Goal: Task Accomplishment & Management: Complete application form

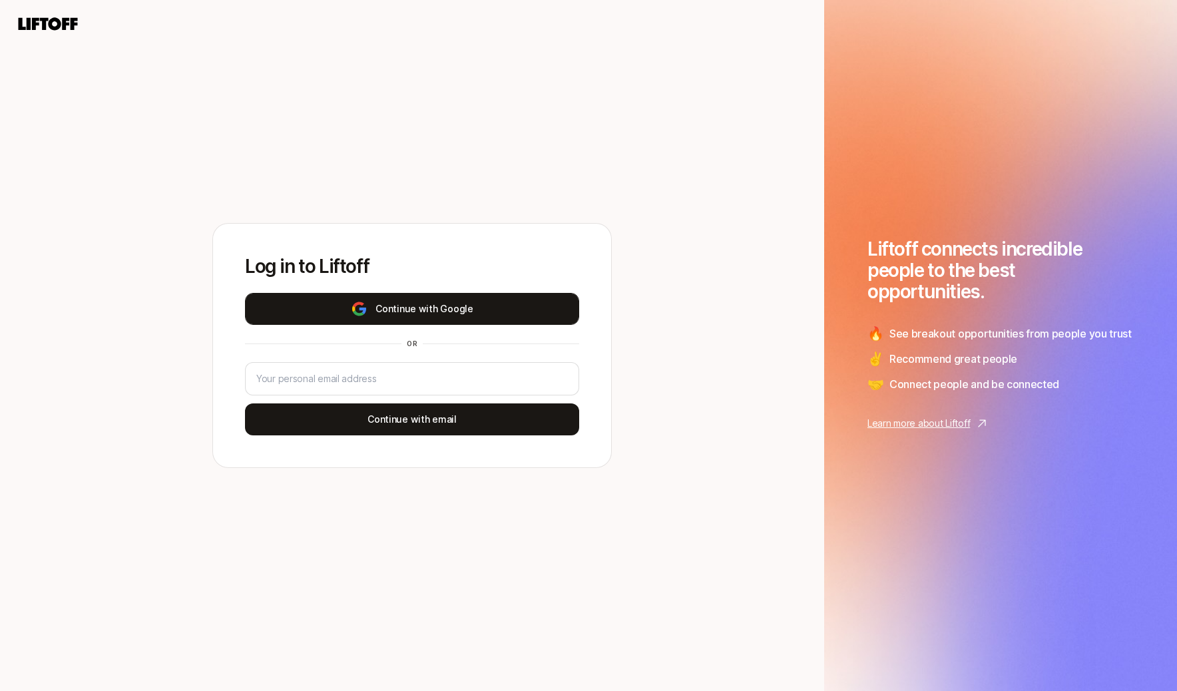
click at [468, 311] on button "Continue with Google" at bounding box center [412, 309] width 334 height 32
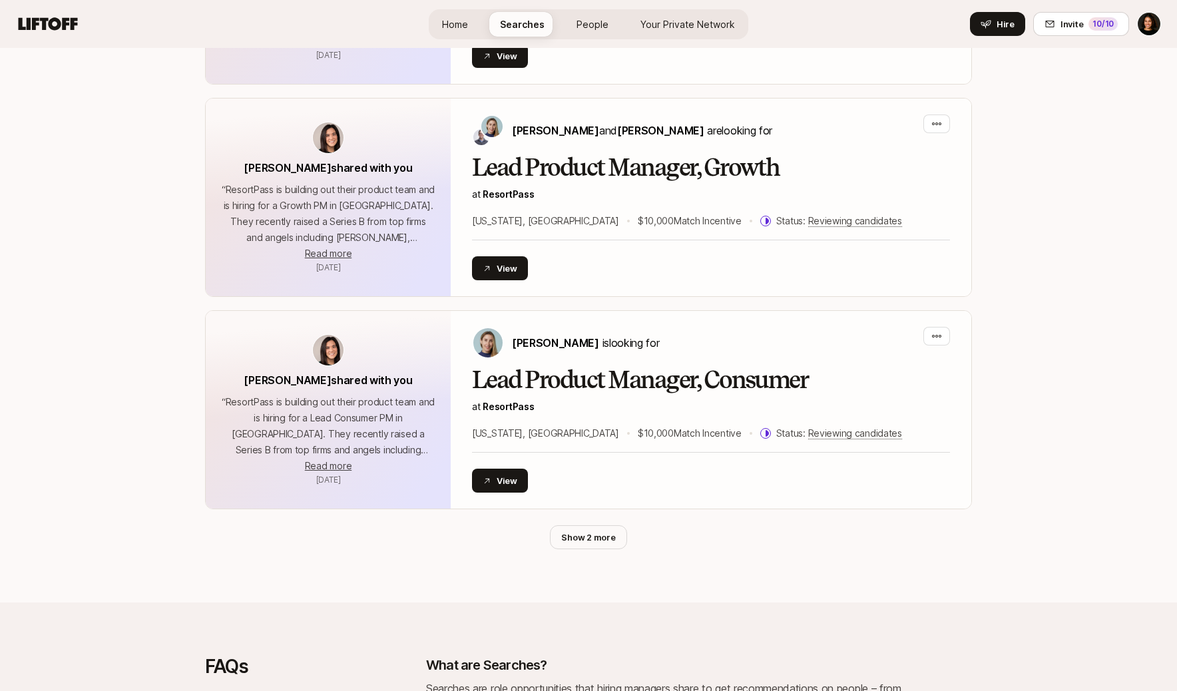
scroll to position [2292, 0]
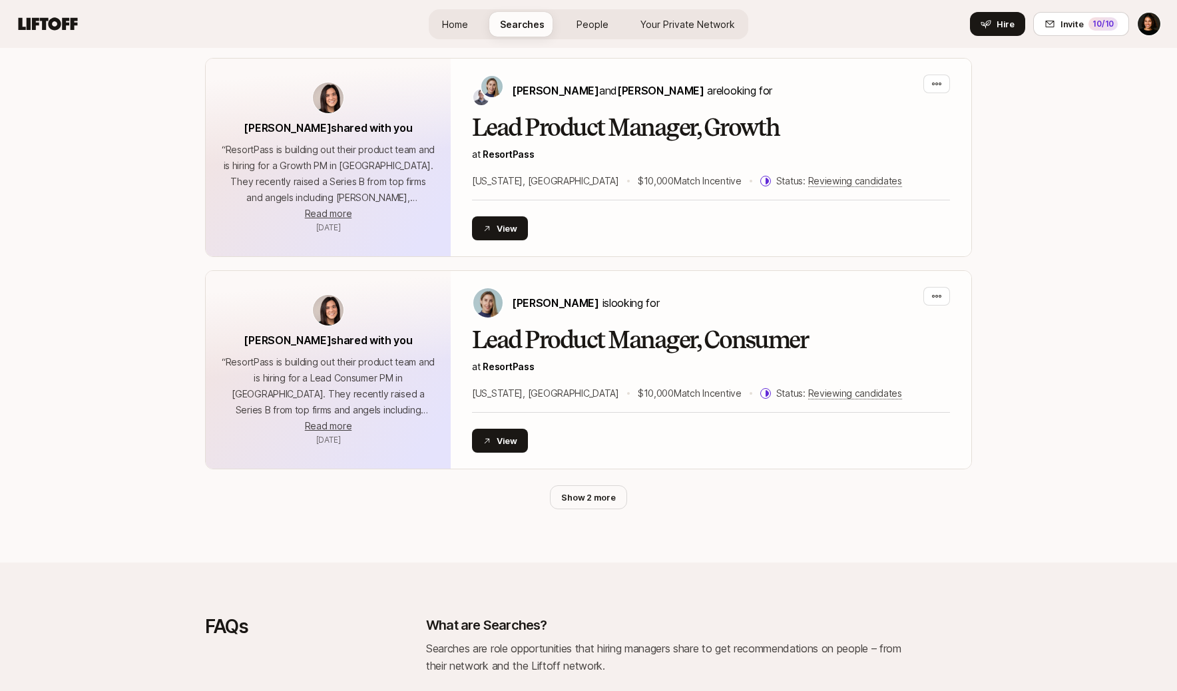
click at [716, 17] on span "Your Private Network Your Network" at bounding box center [687, 24] width 95 height 14
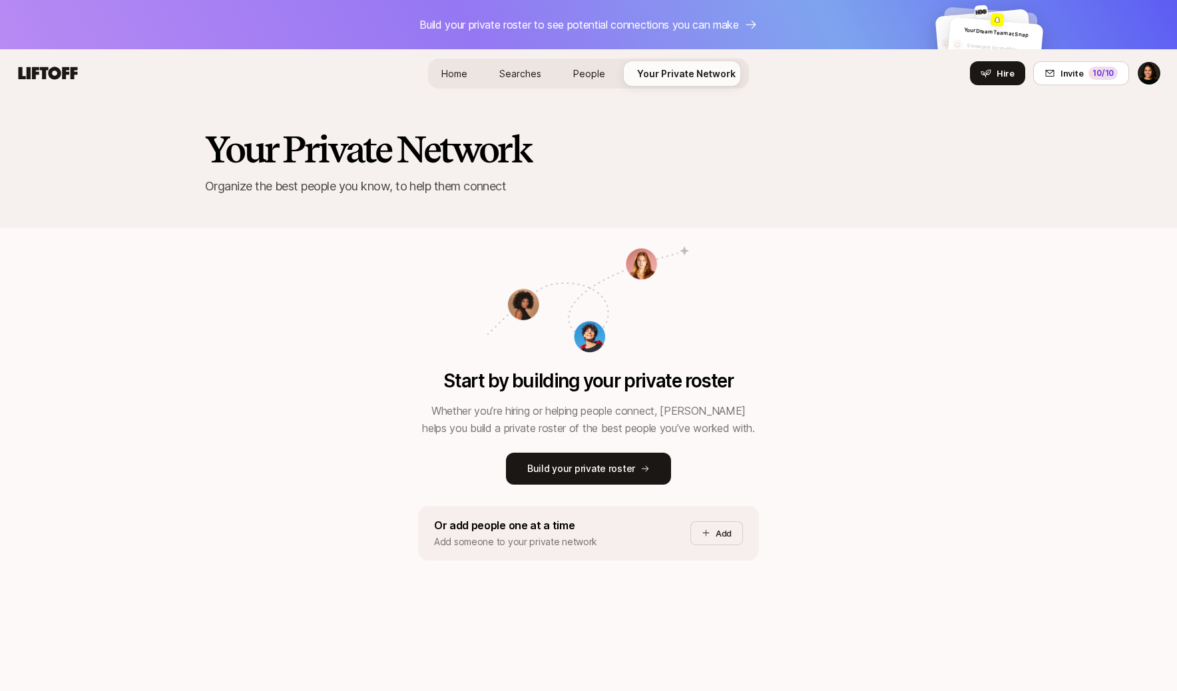
click at [580, 67] on span "People" at bounding box center [589, 74] width 32 height 14
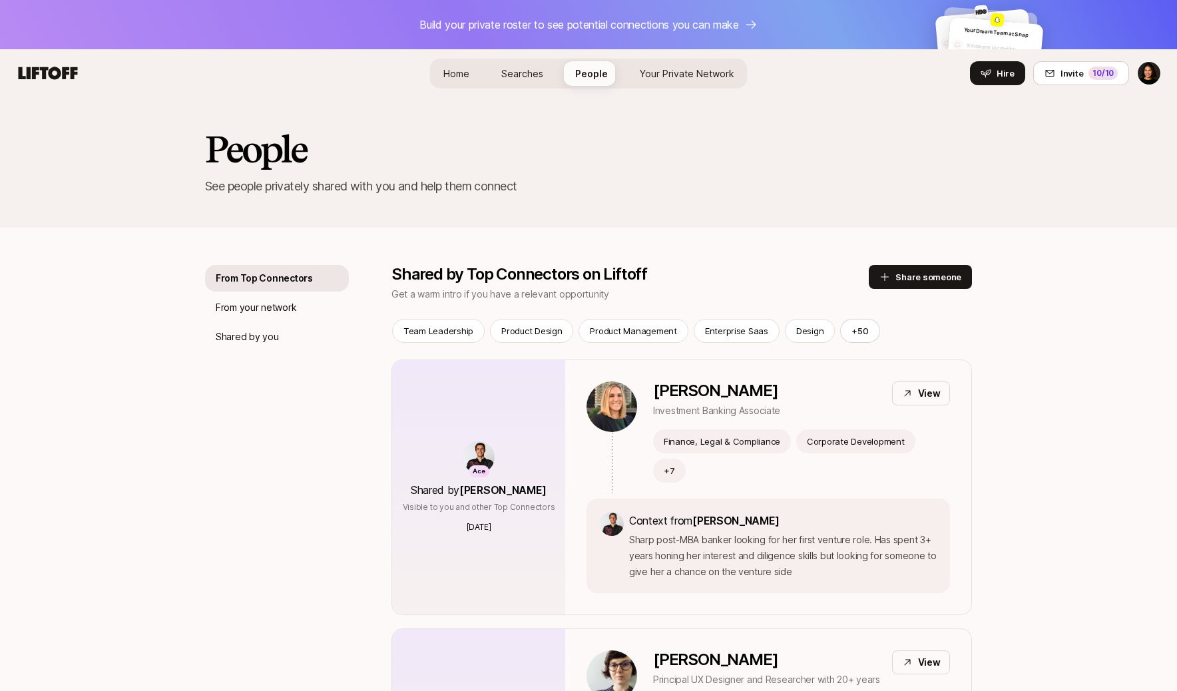
click at [528, 72] on span "Searches" at bounding box center [522, 73] width 42 height 11
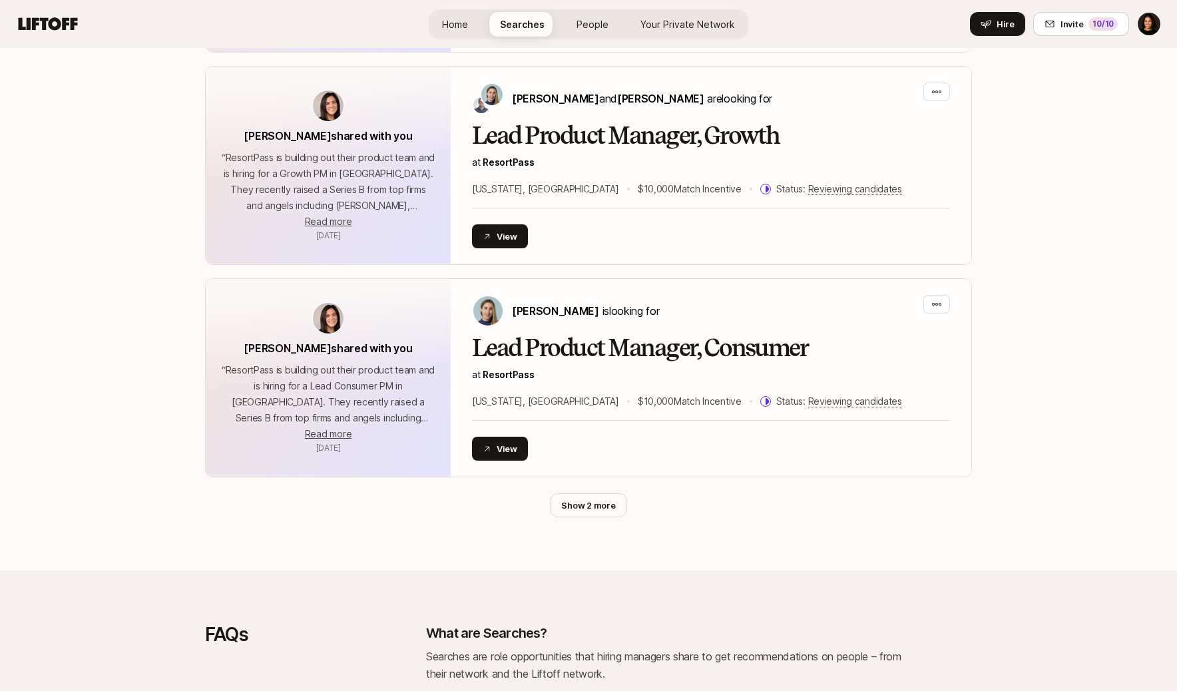
click at [472, 14] on link "Home" at bounding box center [454, 24] width 47 height 25
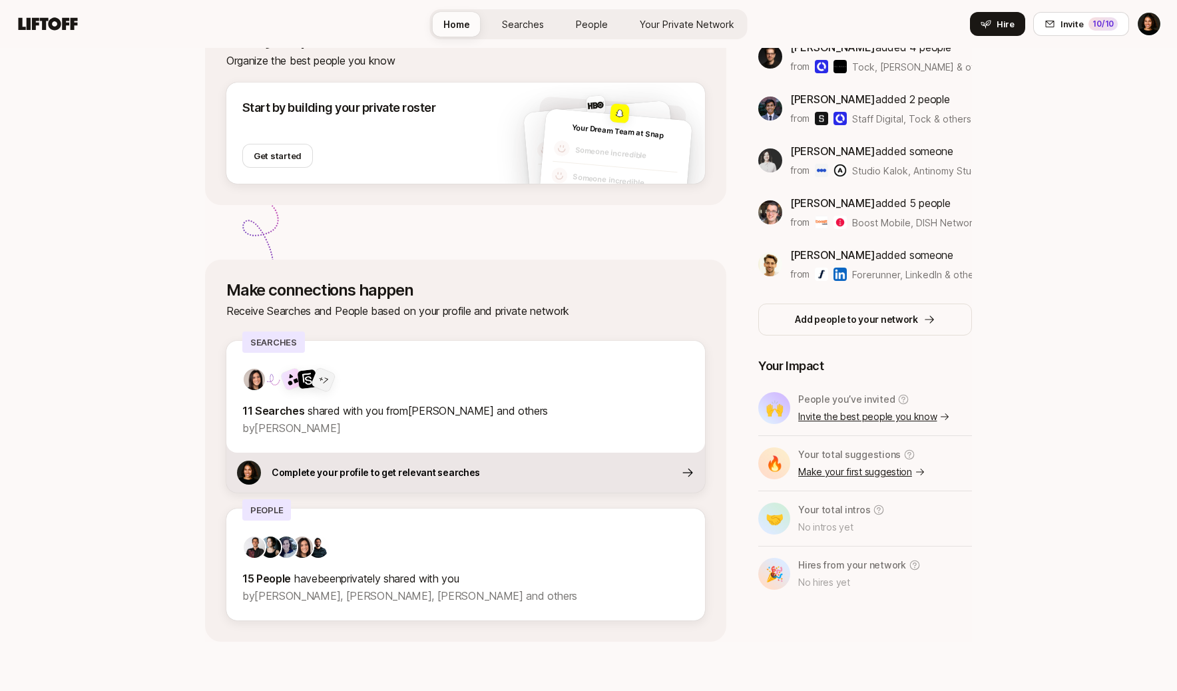
scroll to position [276, 0]
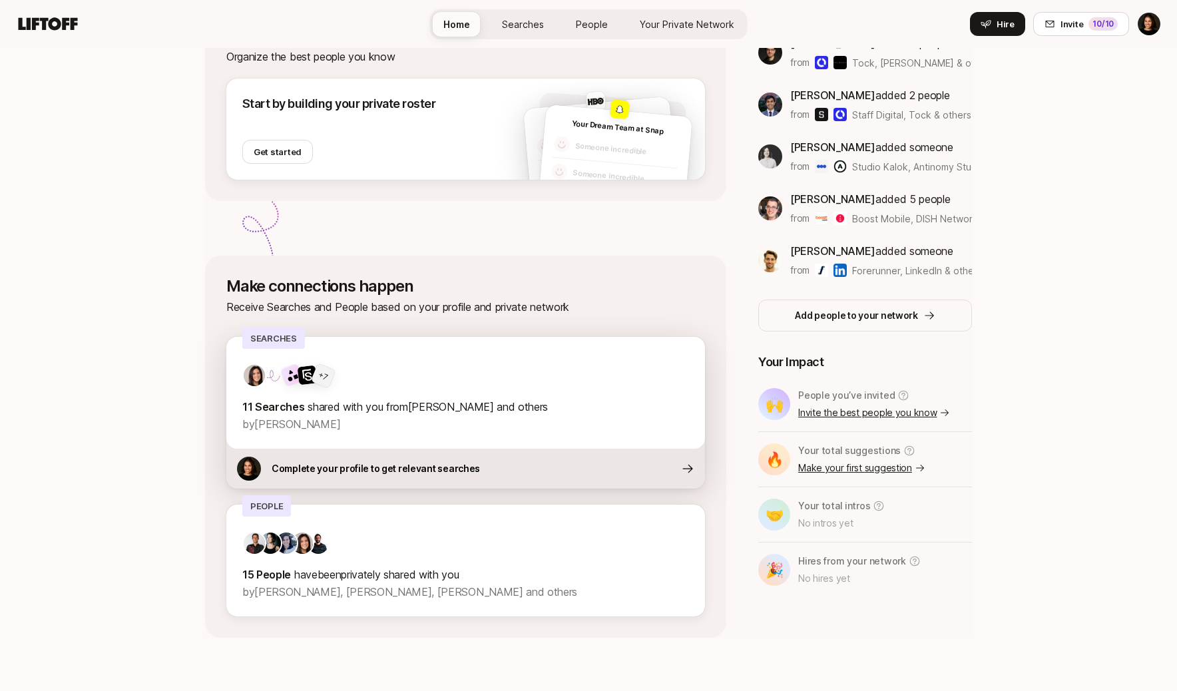
click at [442, 465] on p "Complete your profile to get relevant searches" at bounding box center [376, 469] width 208 height 16
